Goal: Communication & Community: Answer question/provide support

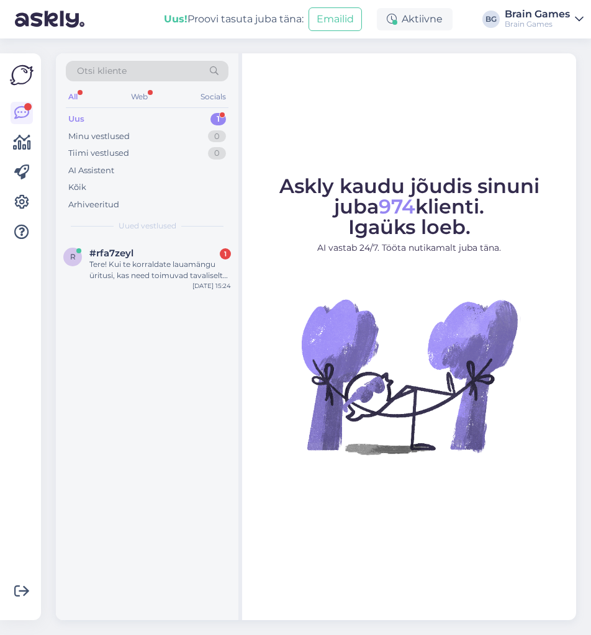
click at [356, 356] on img at bounding box center [408, 375] width 223 height 223
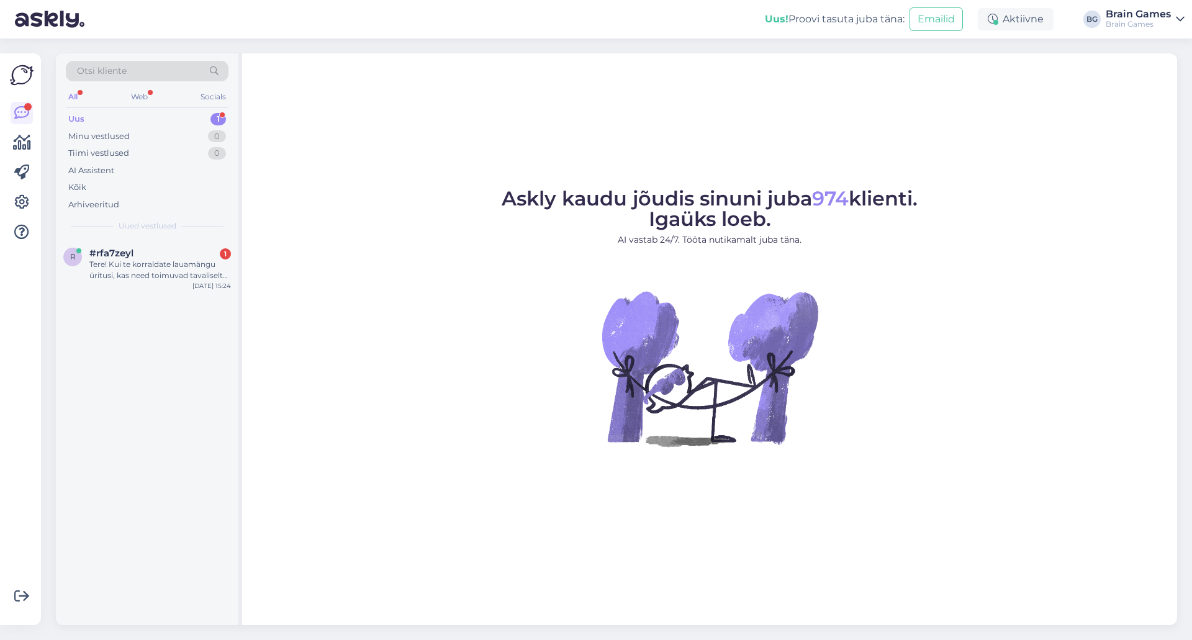
click at [117, 231] on div "Otsi kliente All Web Socials Uus 1 Minu vestlused 0 Tiimi vestlused 0 AI Assist…" at bounding box center [147, 146] width 182 height 186
click at [138, 273] on div "Tere! Kui te korraldate lauamängu üritusi, kas need toimuvad tavaliselt kindlas…" at bounding box center [159, 270] width 141 height 22
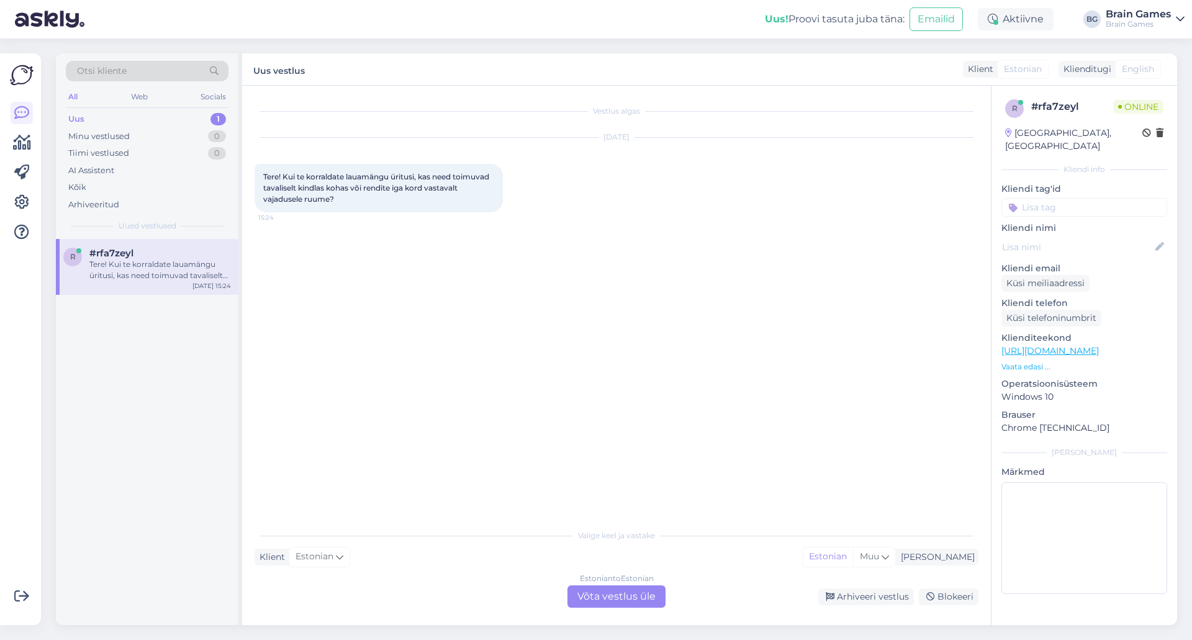
click at [590, 436] on div "Vestlus algas [DATE] Tere! Kui te korraldate lauamängu üritusi, kas need toimuv…" at bounding box center [621, 304] width 735 height 413
click at [590, 596] on div "Estonian to Estonian Võta vestlus üle" at bounding box center [616, 596] width 98 height 22
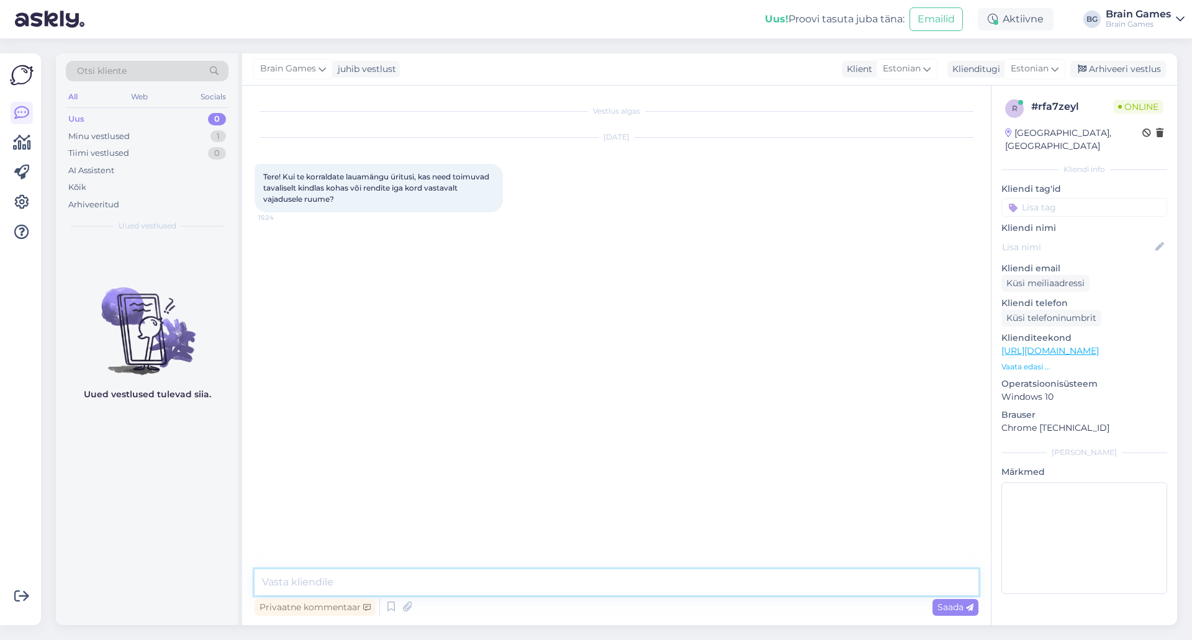
click at [590, 592] on textarea at bounding box center [616, 582] width 724 height 26
type textarea "Tere!"
type textarea "M"
type textarea "Täiesti oleneb üritusest."
type textarea "M"
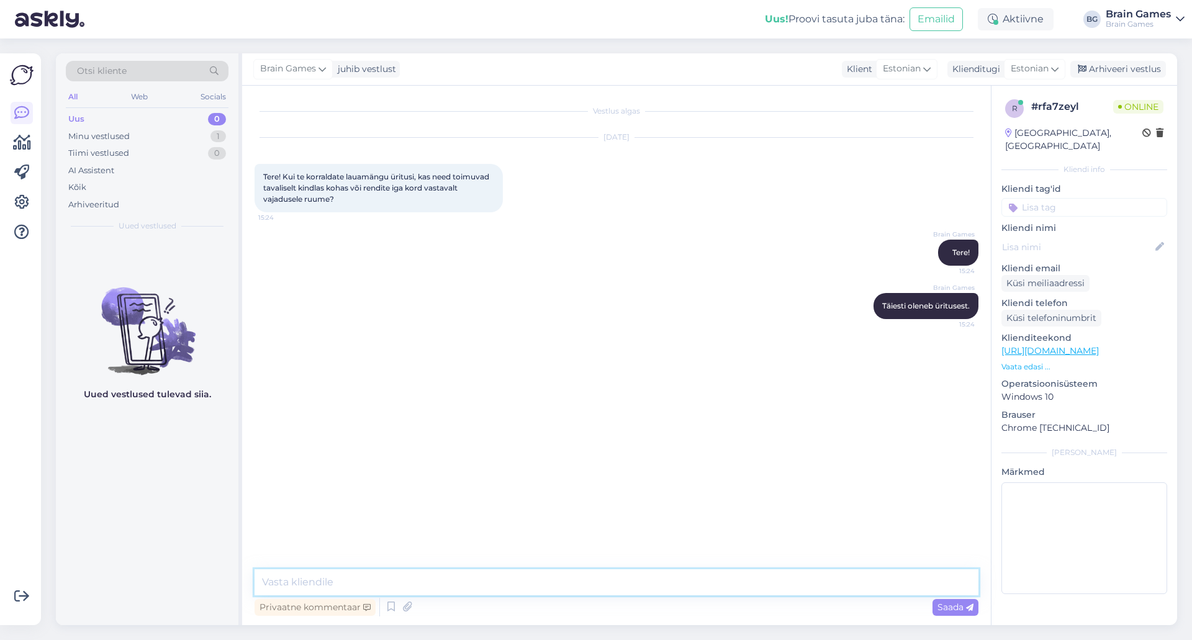
type textarea "v"
type textarea "M"
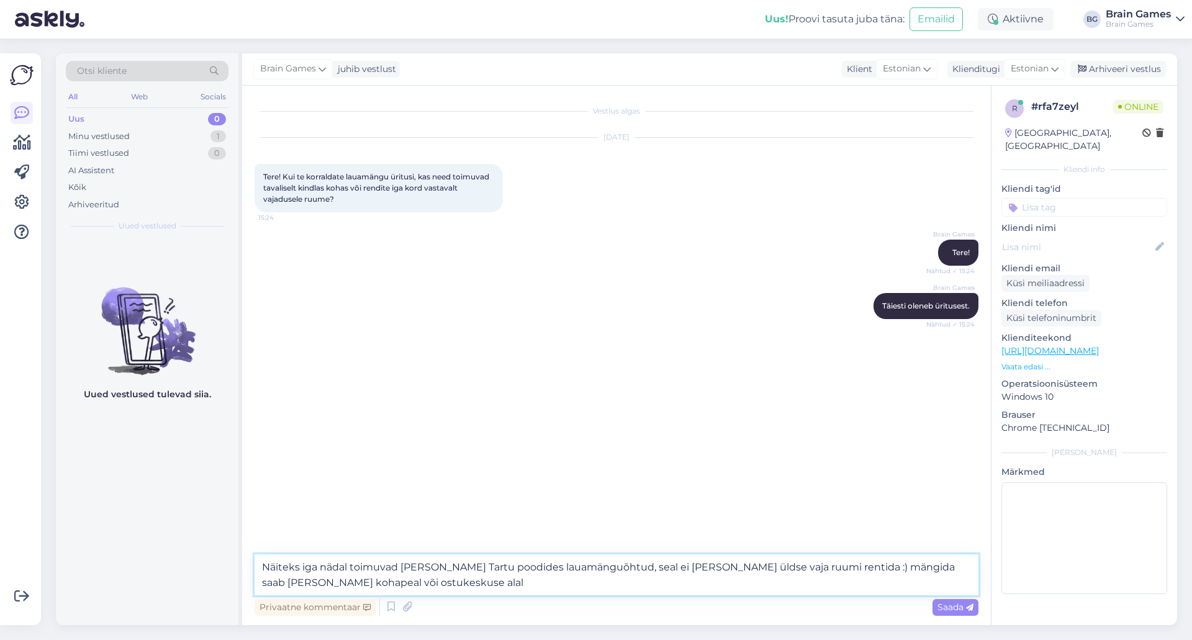
type textarea "Näiteks iga nädal toimuvad [PERSON_NAME] Tartu poodides lauamänguõhtud, seal ei…"
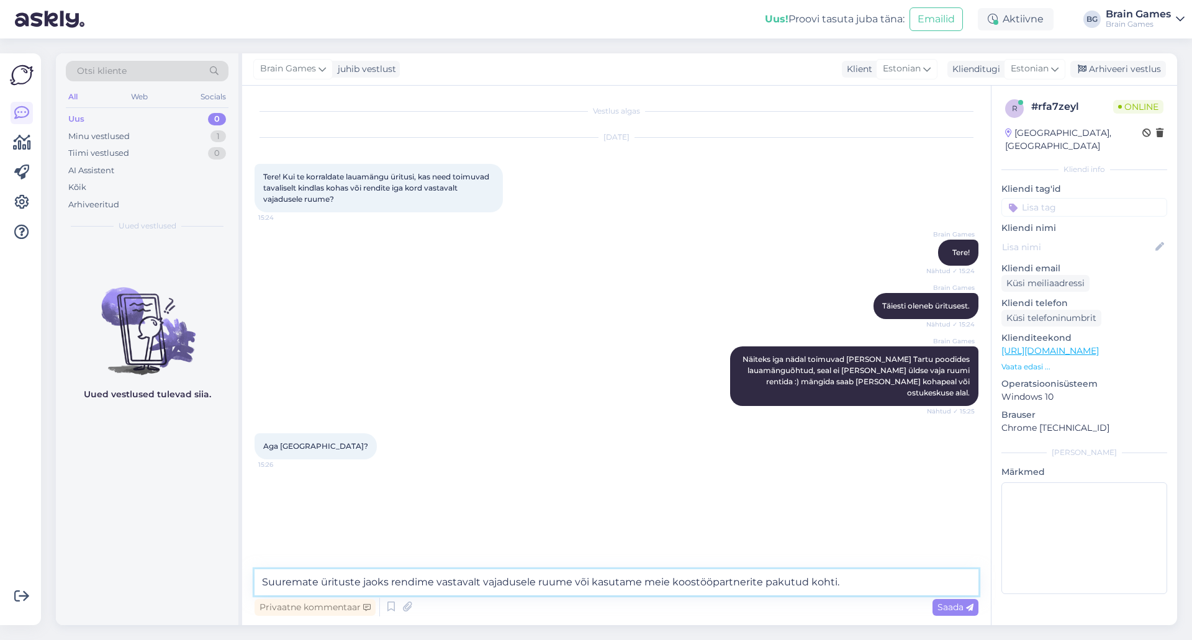
type textarea "Suuremate ürituste jaoks rendime vastavalt vajadusele ruume või kasutame meie k…"
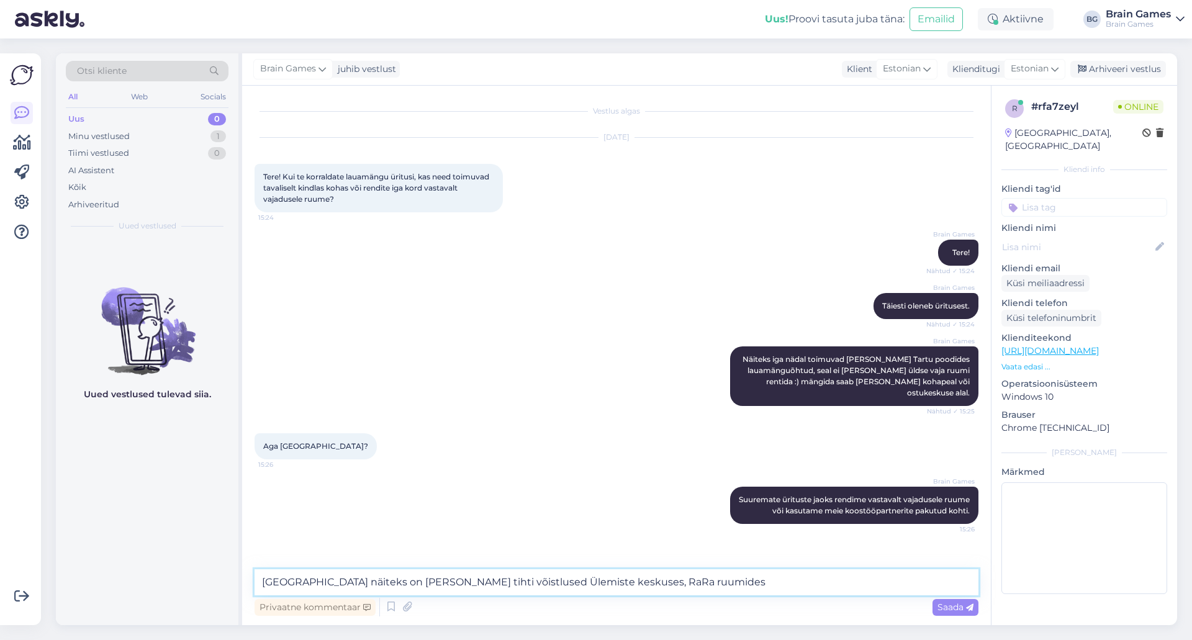
type textarea "[GEOGRAPHIC_DATA] näiteks on [PERSON_NAME] tihti võistlused Ülemiste keskuses, …"
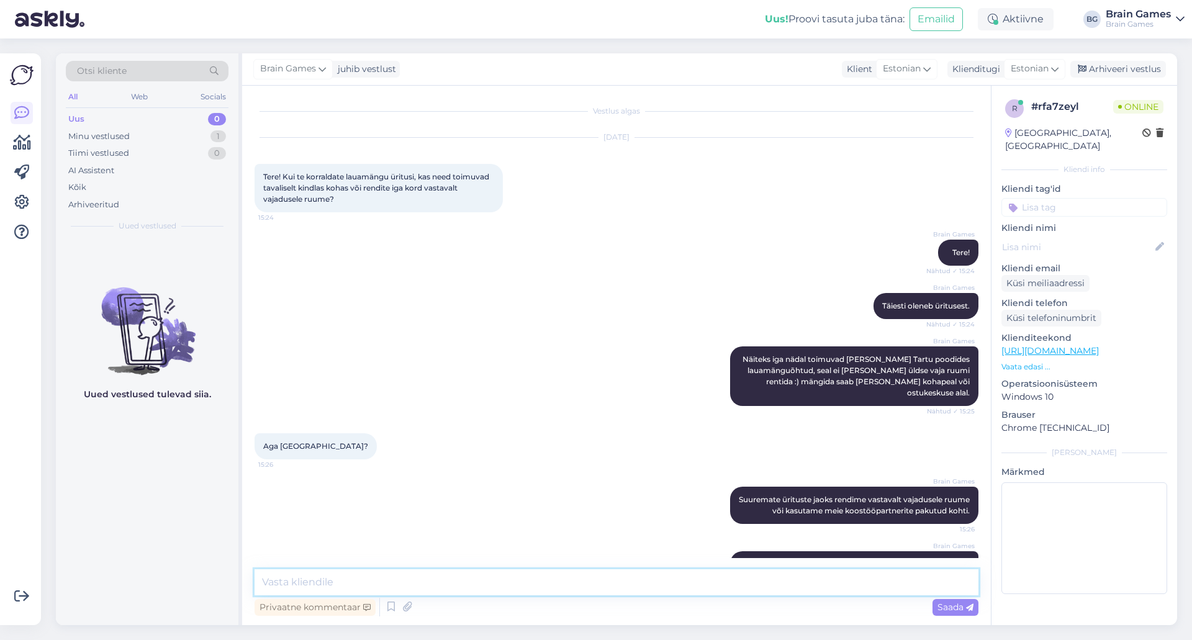
scroll to position [33, 0]
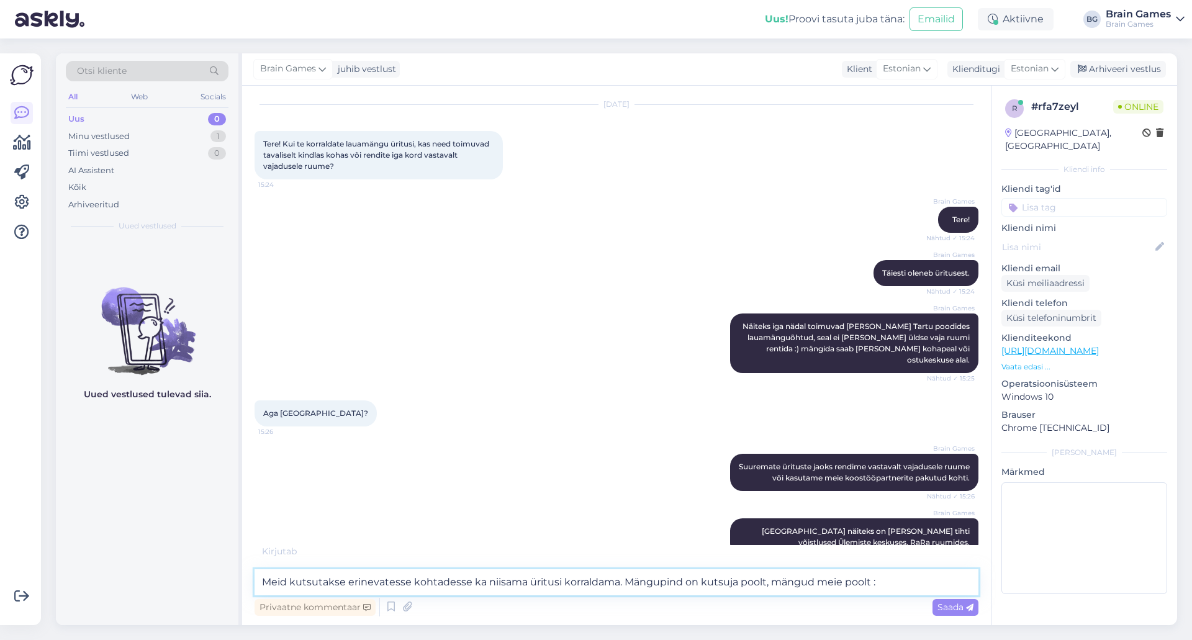
type textarea "Meid kutsutakse erinevatesse kohtadesse ka niisama üritusi korraldama. Mängupin…"
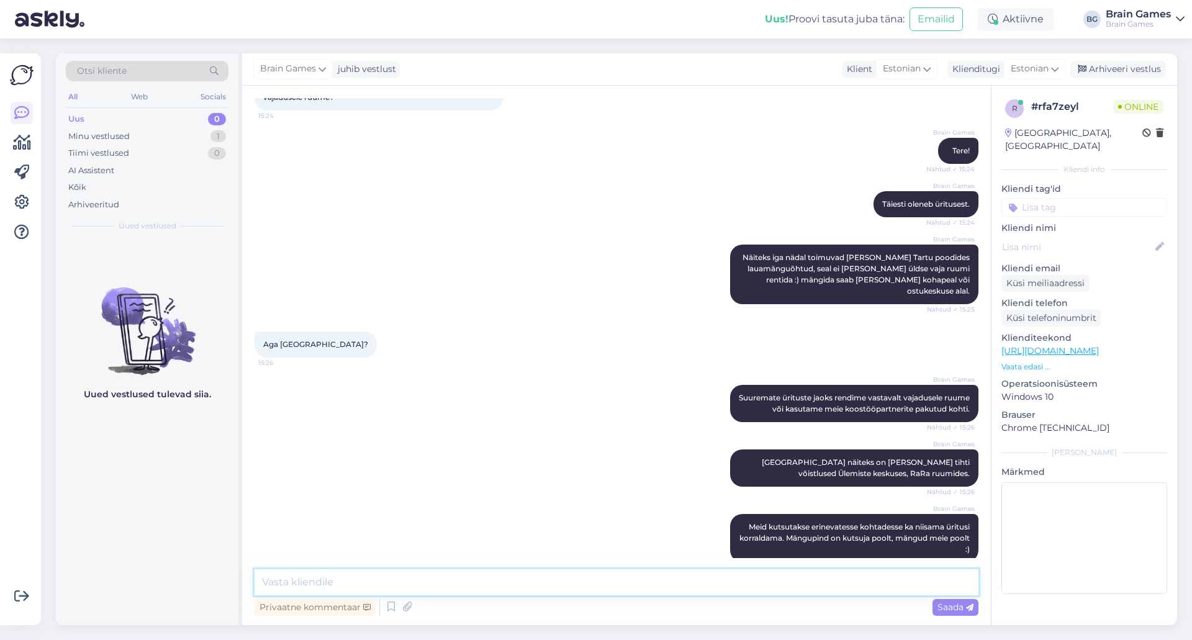
scroll to position [109, 0]
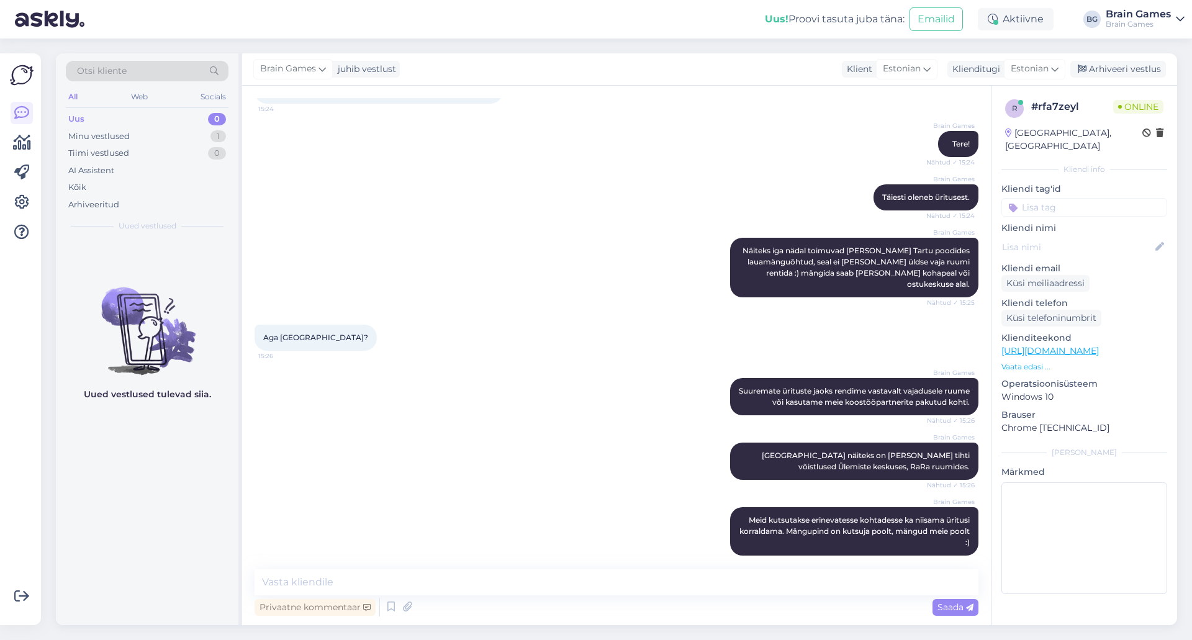
click at [590, 279] on div "Brain Games Näiteks iga nädal toimuvad [PERSON_NAME] Tartu poodides lauamänguõh…" at bounding box center [616, 267] width 724 height 87
click at [590, 276] on div "Brain Games Näiteks iga nädal toimuvad [PERSON_NAME] Tartu poodides lauamänguõh…" at bounding box center [616, 267] width 724 height 87
click at [453, 402] on div "Brain Games Suuremate ürituste jaoks rendime vastavalt vajadusele ruume või kas…" at bounding box center [616, 396] width 724 height 65
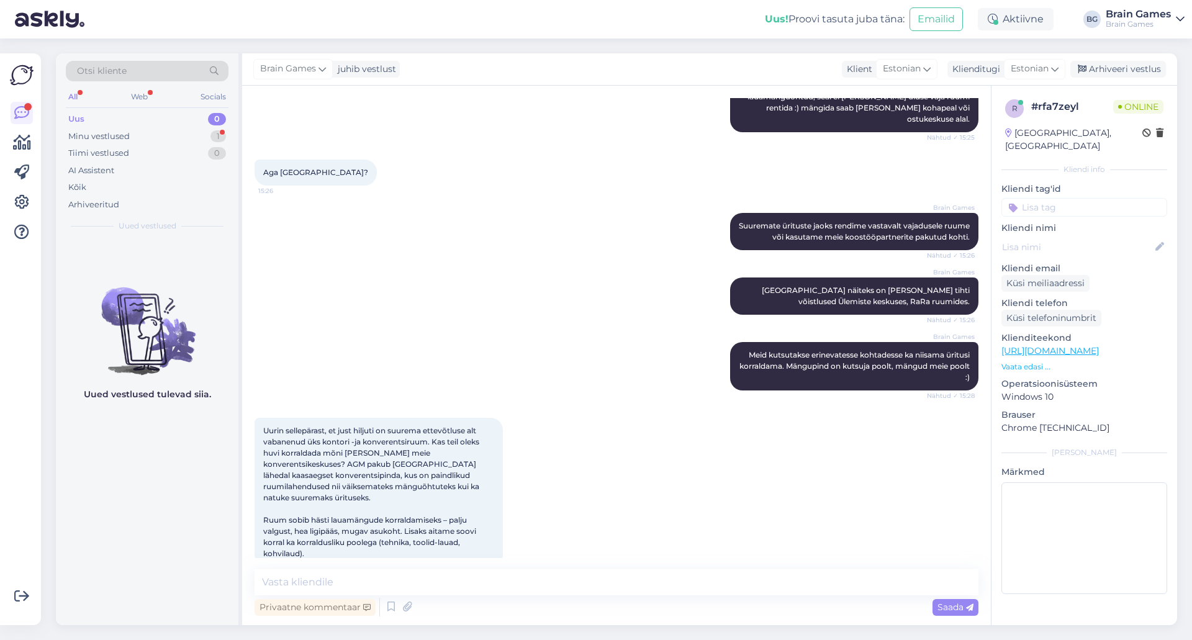
click at [474, 354] on div "Brain Games Meid kutsutakse erinevatesse kohtadesse ka niisama üritusi korralda…" at bounding box center [616, 366] width 724 height 76
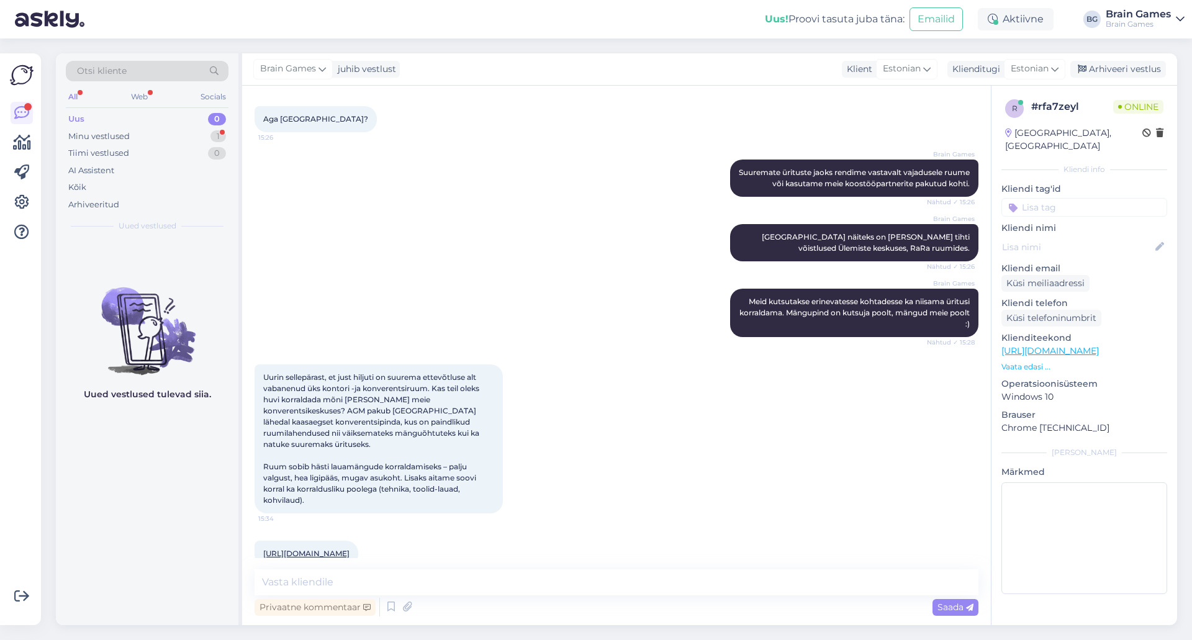
click at [590, 481] on div "Uurin sellepärast, et just hiljuti on suurema ettevõtluse alt vabanenud üks kon…" at bounding box center [616, 439] width 724 height 176
click at [590, 590] on textarea at bounding box center [616, 582] width 724 height 26
type textarea "Edastan info meie ürituste koordinaatorile."
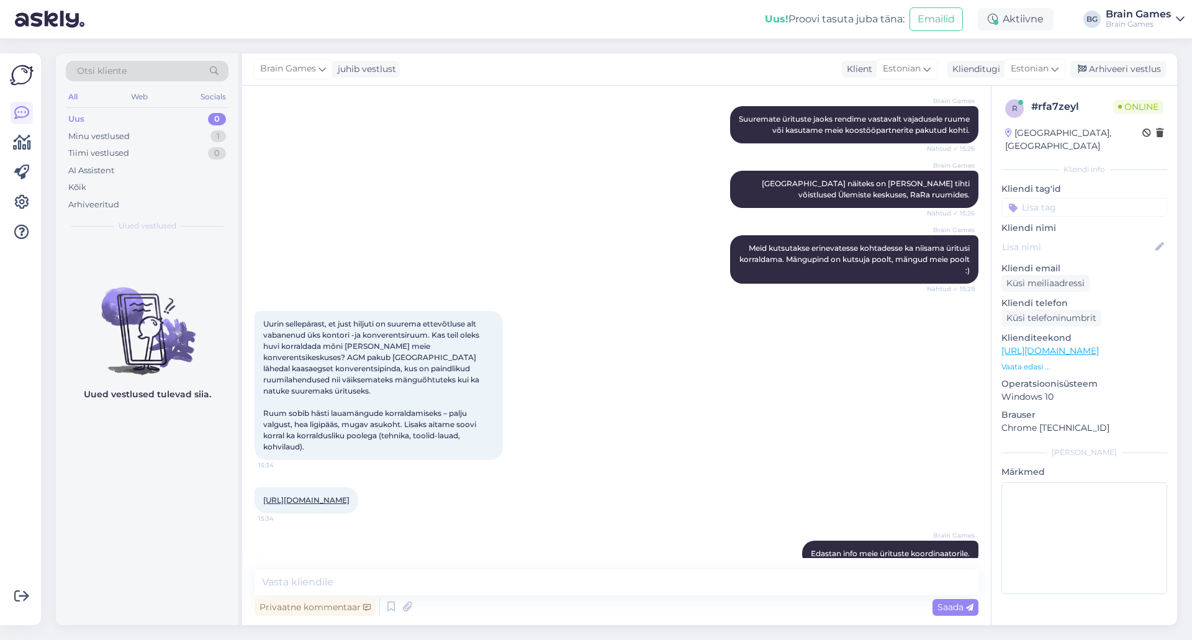
click at [590, 367] on div "Uurin sellepärast, et just hiljuti on suurema ettevõtluse alt vabanenud üks kon…" at bounding box center [616, 385] width 724 height 176
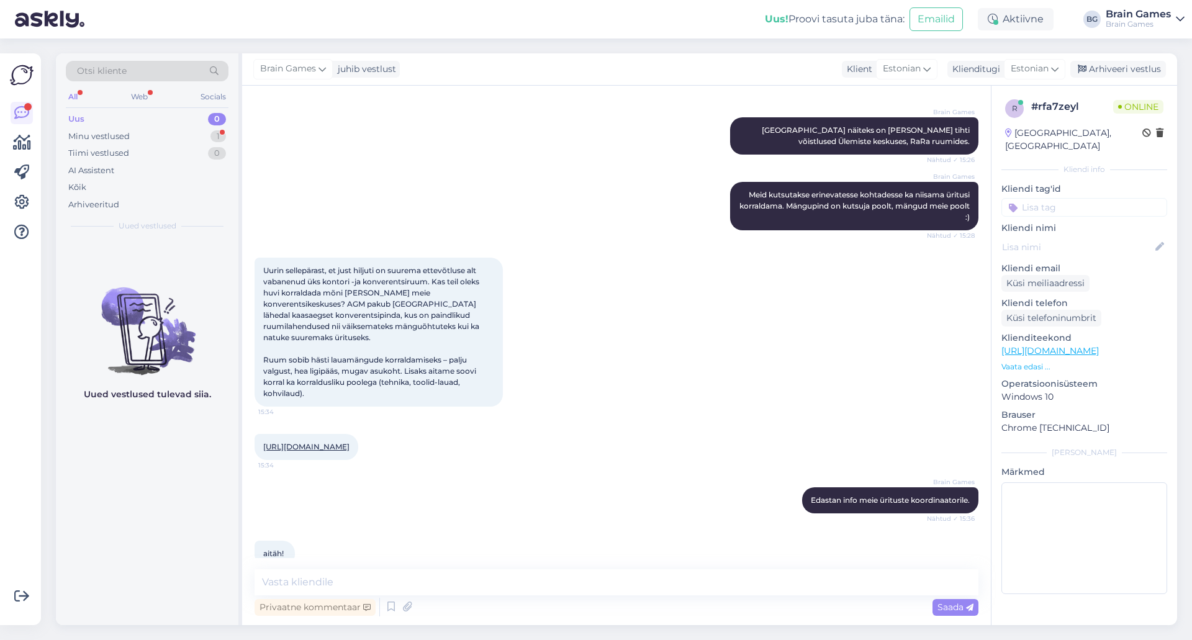
click at [395, 493] on div "Brain Games Edastan info meie ürituste koordinaatorile. Nähtud ✓ 15:36" at bounding box center [616, 500] width 724 height 53
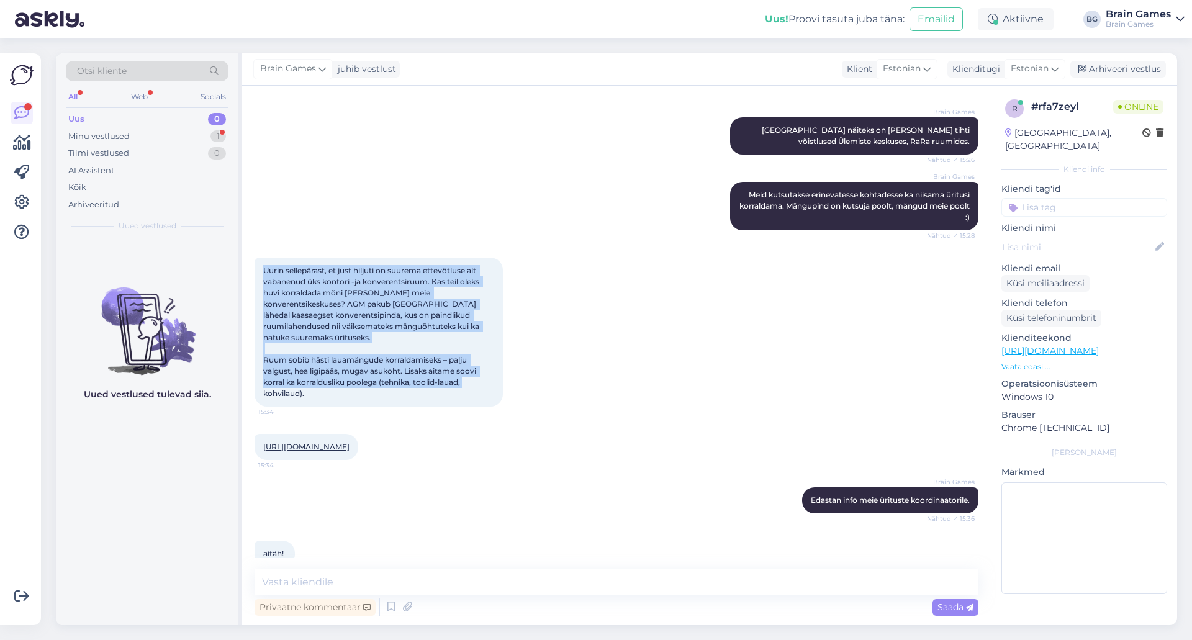
drag, startPoint x: 310, startPoint y: 374, endPoint x: 254, endPoint y: 246, distance: 138.9
click at [254, 246] on div "Vestlus algas [DATE] Tere! Kui te korraldate lauamängu üritusi, kas need toimuv…" at bounding box center [616, 355] width 748 height 539
copy span "Uurin sellepärast, et just hiljuti on suurema ettevõtluse alt vabanenud üks kon…"
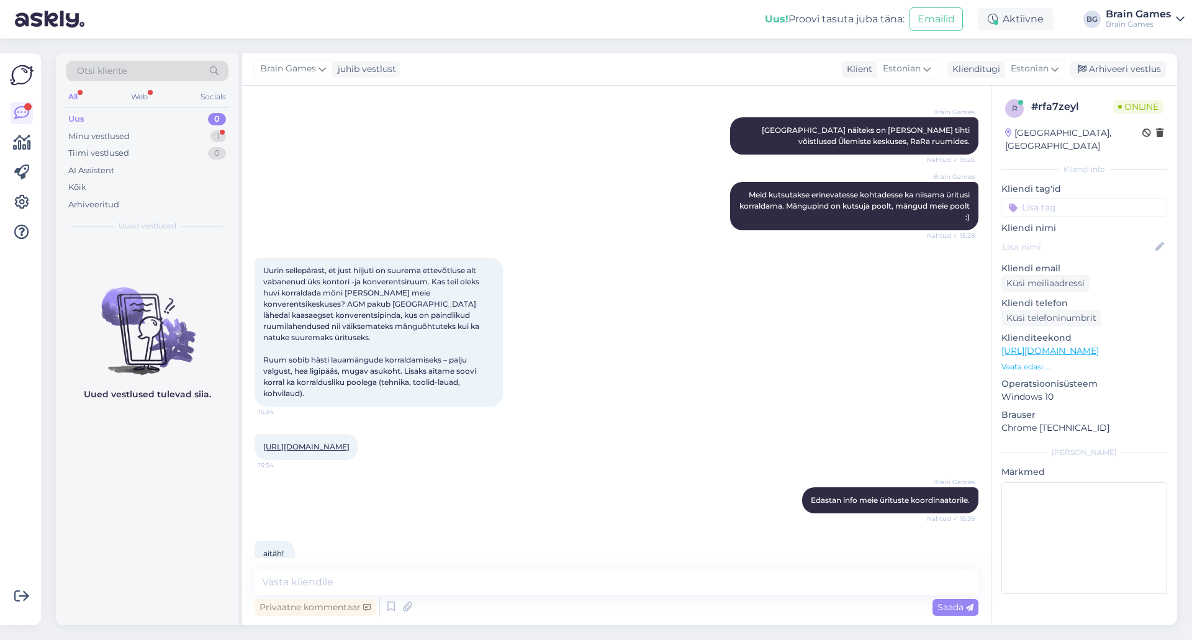
click at [480, 420] on div "[URL][DOMAIN_NAME] 15:34" at bounding box center [616, 446] width 724 height 53
drag, startPoint x: 321, startPoint y: 426, endPoint x: 262, endPoint y: 431, distance: 59.2
click at [262, 434] on div "[URL][DOMAIN_NAME] 15:34" at bounding box center [306, 447] width 104 height 26
copy link "[URL][DOMAIN_NAME]"
click at [482, 474] on div "Brain Games Edastan info meie ürituste koordinaatorile. Nähtud ✓ 15:36" at bounding box center [616, 500] width 724 height 53
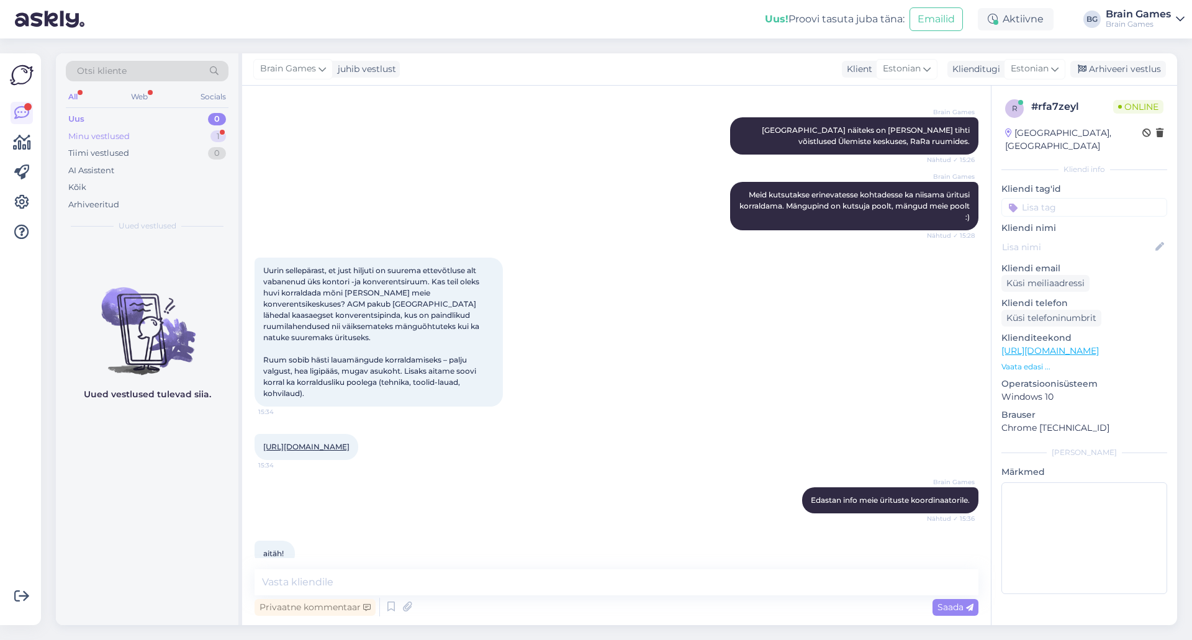
click at [127, 137] on div "Minu vestlused" at bounding box center [98, 136] width 61 height 12
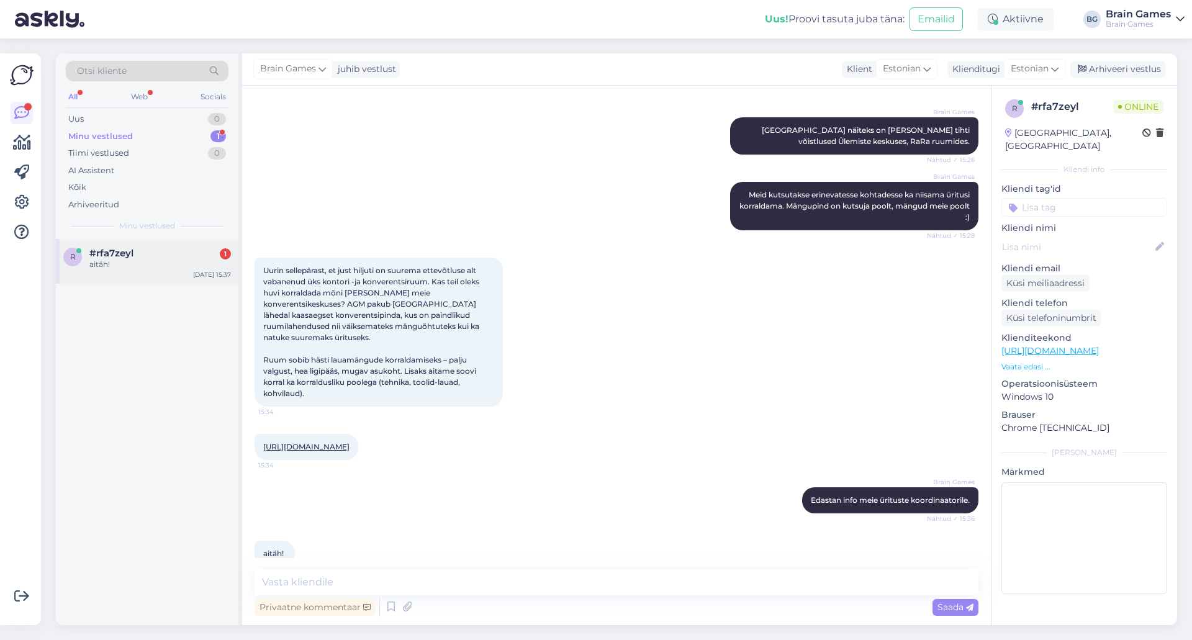
click at [137, 271] on div "r #rfa7zeyl 1 aitäh! [DATE] 15:37" at bounding box center [147, 261] width 182 height 45
click at [590, 474] on div "Brain Games Edastan info meie ürituste koordinaatorile. Nähtud ✓ 15:36" at bounding box center [616, 500] width 724 height 53
click at [590, 73] on div "Arhiveeri vestlus" at bounding box center [1118, 69] width 96 height 17
